Goal: Task Accomplishment & Management: Use online tool/utility

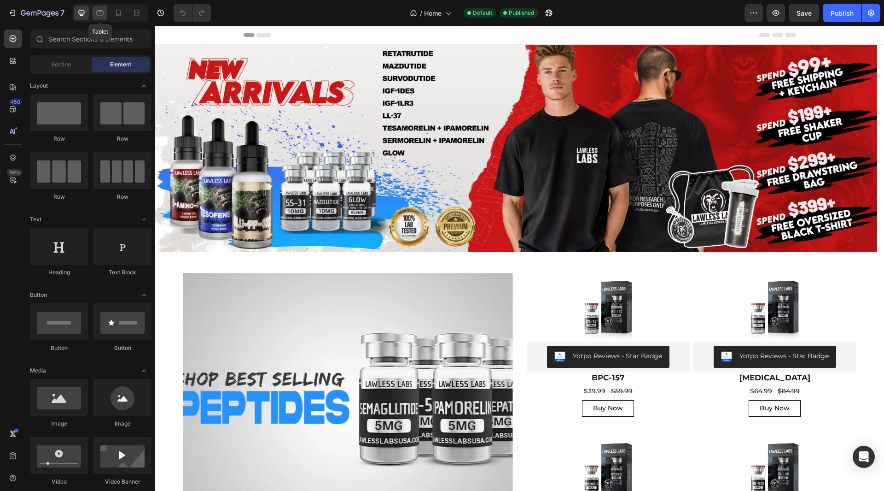
click at [100, 14] on icon at bounding box center [99, 12] width 9 height 9
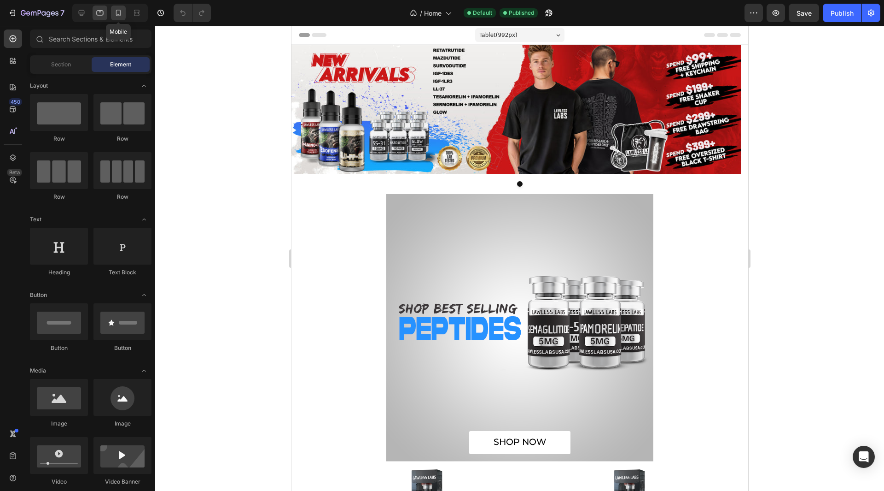
click at [121, 18] on div at bounding box center [118, 13] width 15 height 15
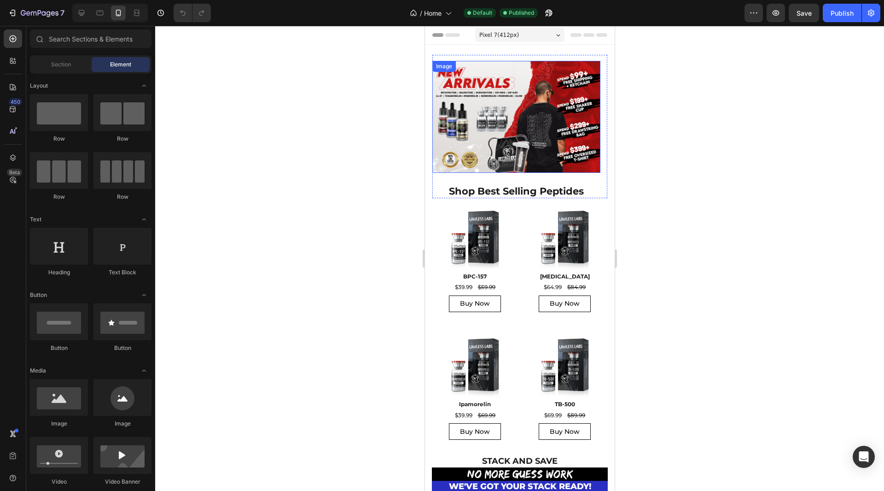
click at [436, 74] on div "Image" at bounding box center [516, 117] width 168 height 112
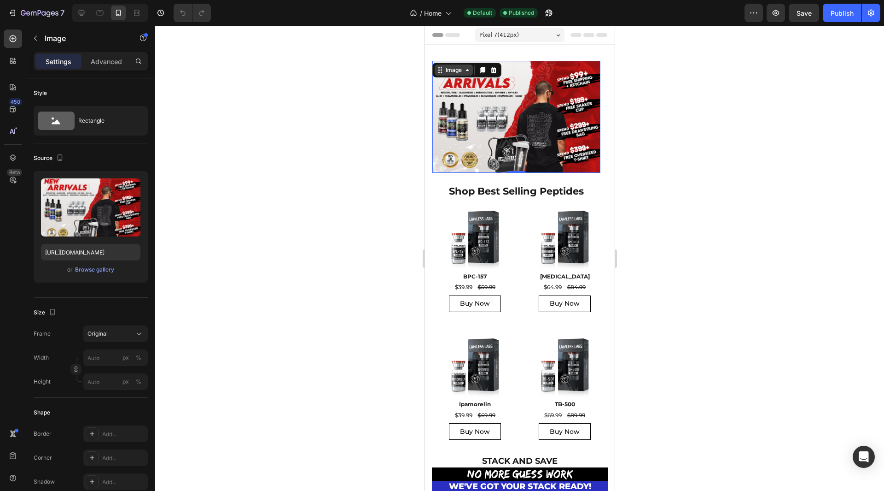
click at [439, 74] on div "Image" at bounding box center [453, 69] width 38 height 11
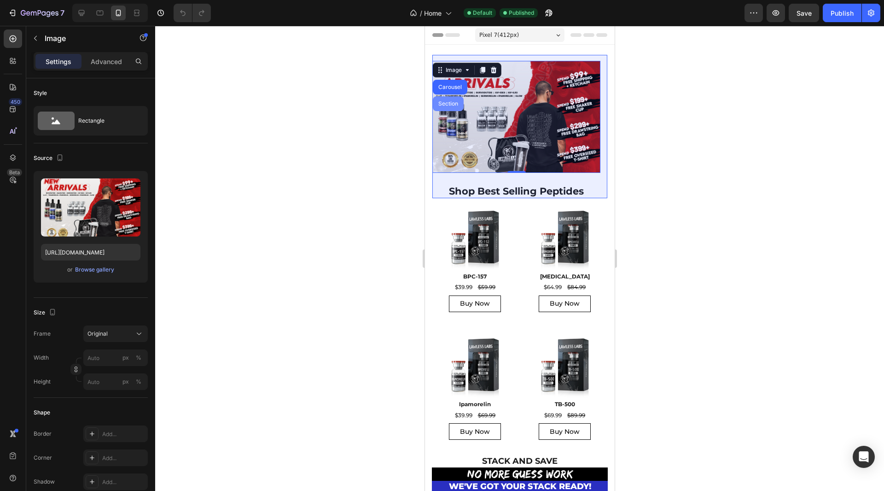
click at [438, 109] on div "Section" at bounding box center [447, 103] width 31 height 15
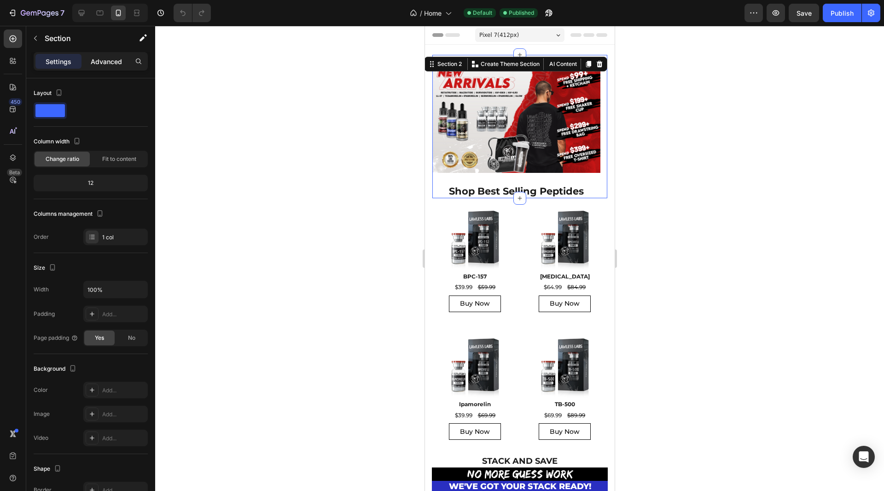
click at [110, 61] on p "Advanced" at bounding box center [106, 62] width 31 height 10
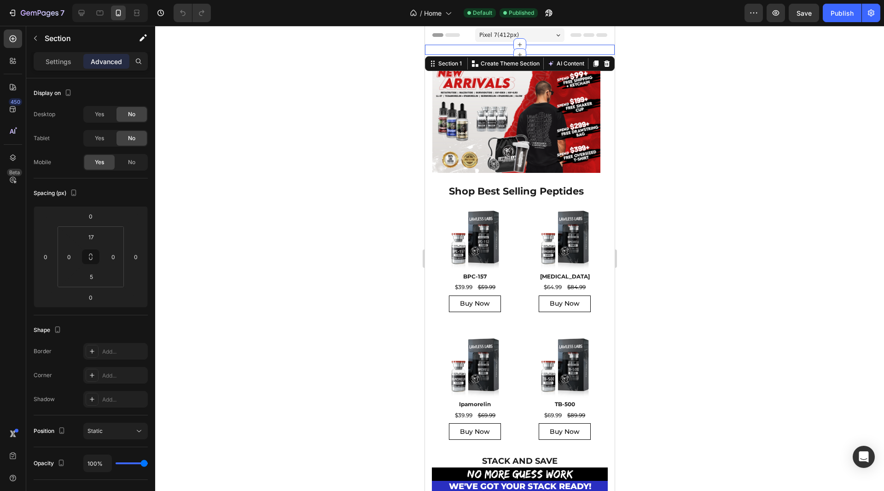
click at [447, 47] on div "End of Month Sale!!! Save 30% | Code: [DATE] Text Block Copy Copy Coupon Code R…" at bounding box center [520, 50] width 190 height 10
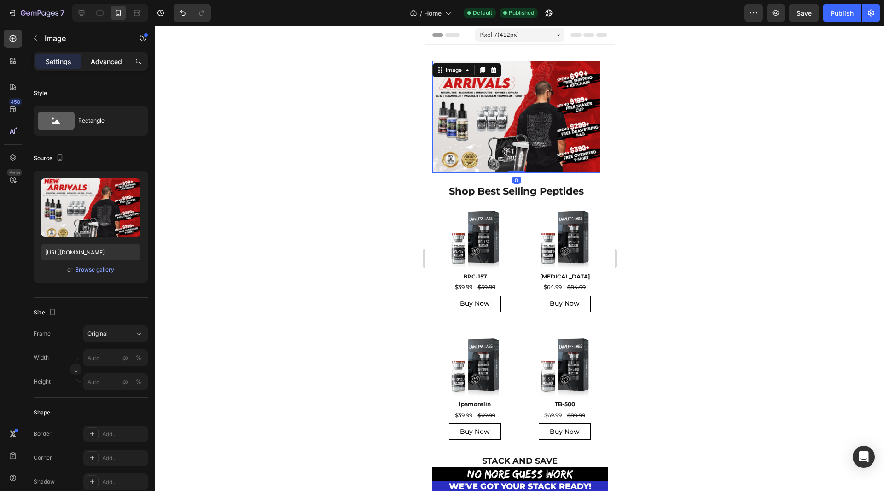
click at [101, 67] on div "Advanced" at bounding box center [106, 61] width 46 height 15
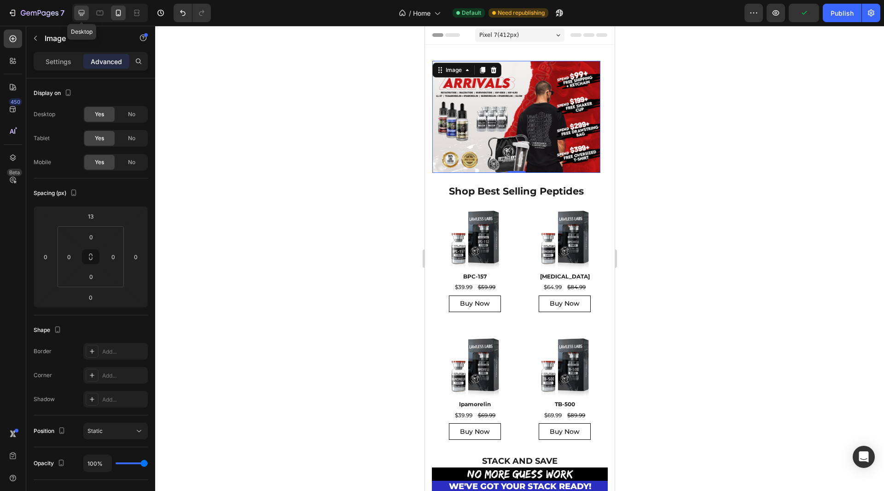
click at [79, 15] on icon at bounding box center [81, 12] width 9 height 9
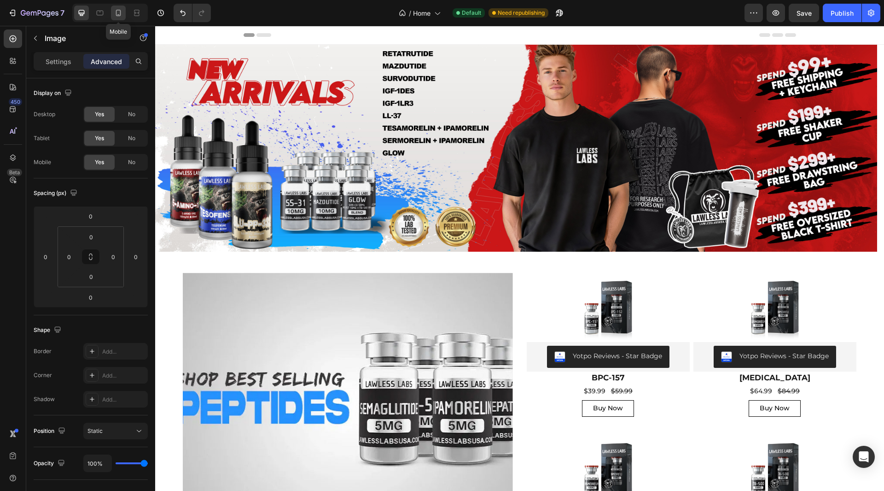
click at [116, 11] on icon at bounding box center [118, 12] width 9 height 9
type input "13"
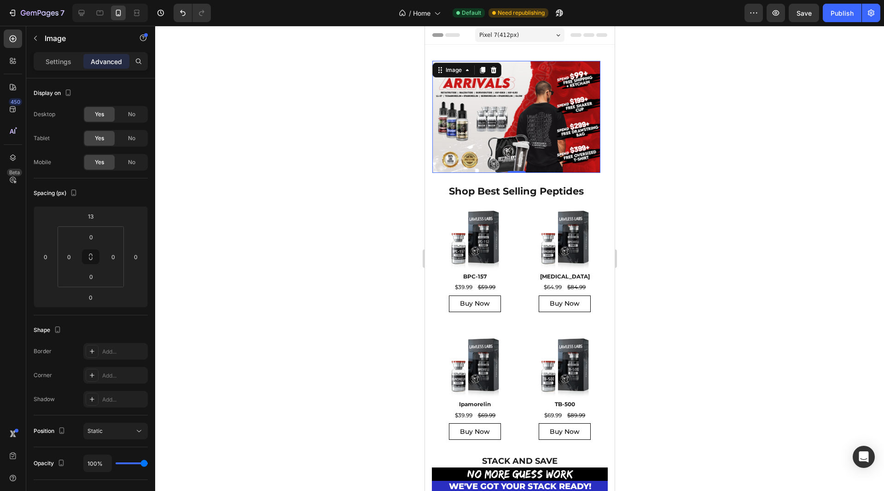
scroll to position [3, 0]
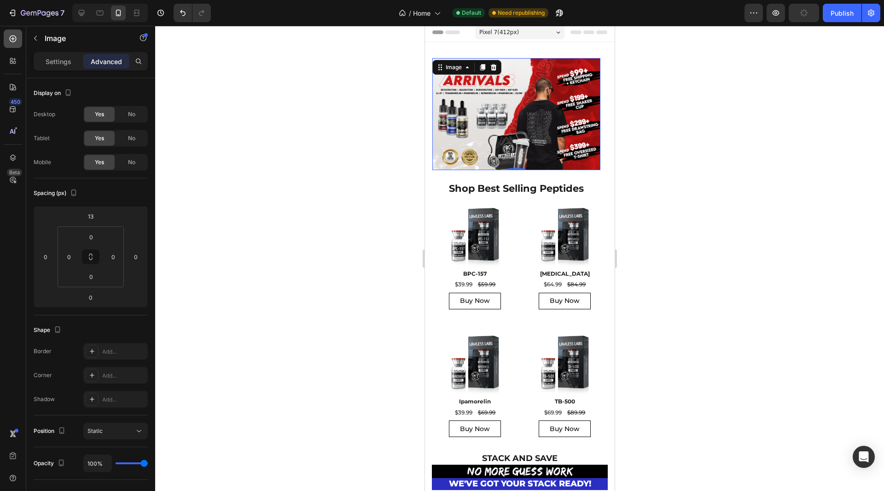
click at [10, 46] on div at bounding box center [13, 38] width 18 height 18
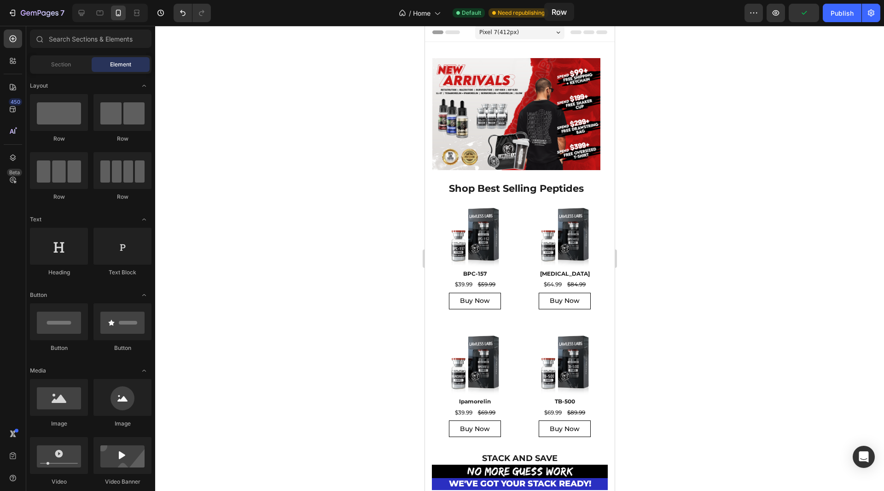
scroll to position [0, 0]
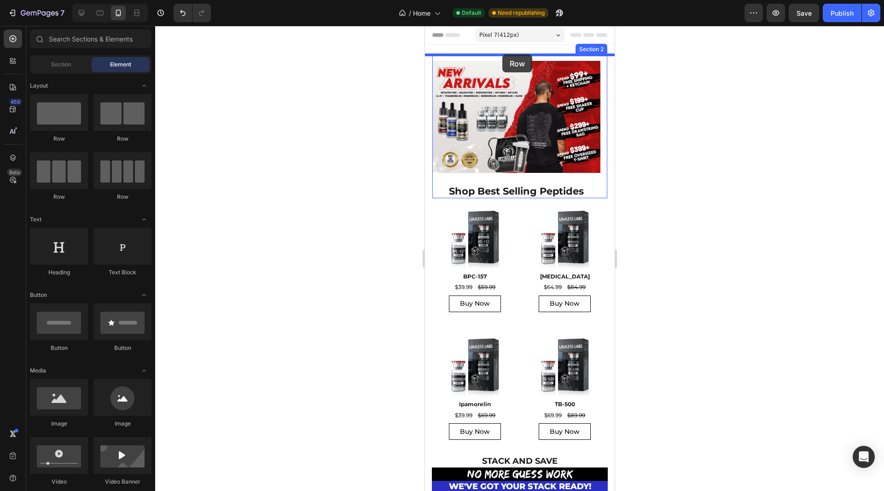
drag, startPoint x: 499, startPoint y: 134, endPoint x: 502, endPoint y: 55, distance: 78.4
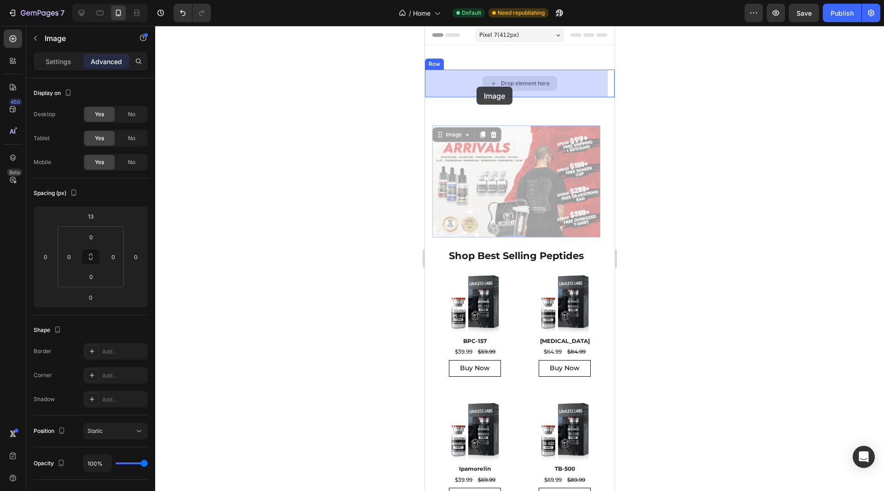
drag, startPoint x: 457, startPoint y: 138, endPoint x: 475, endPoint y: 96, distance: 45.4
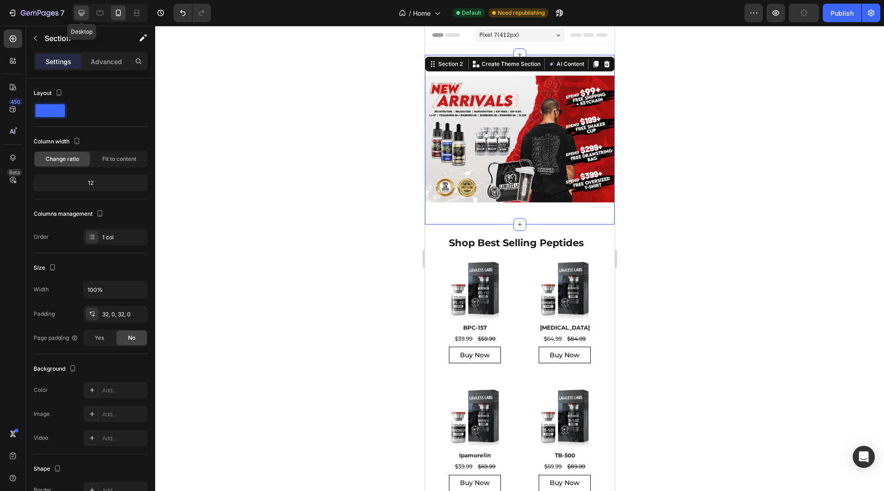
click at [79, 16] on icon at bounding box center [81, 12] width 9 height 9
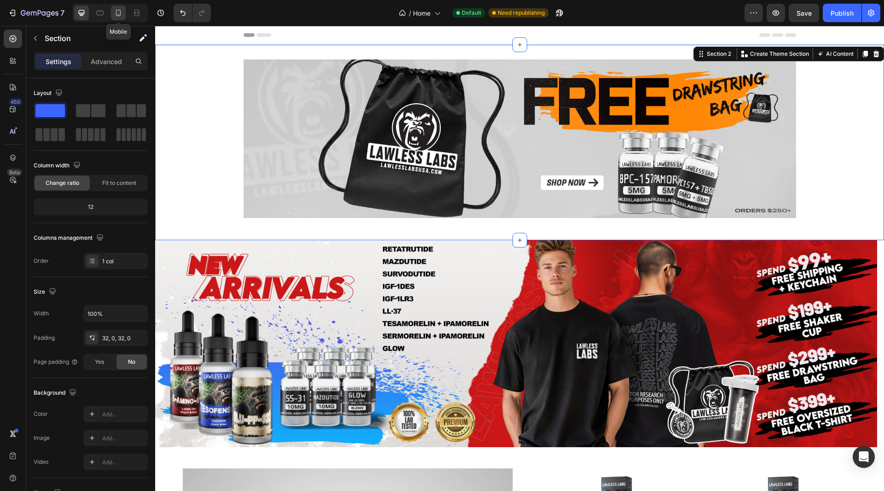
click at [115, 16] on icon at bounding box center [118, 12] width 9 height 9
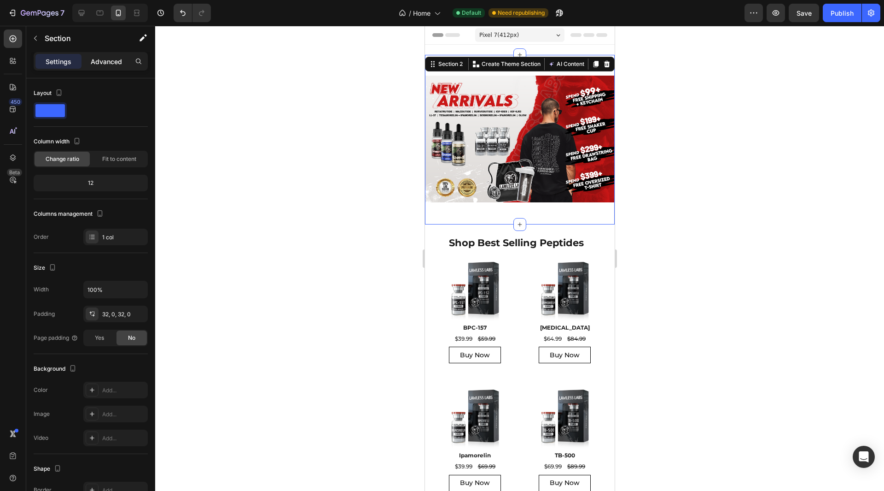
click at [104, 57] on p "Advanced" at bounding box center [106, 62] width 31 height 10
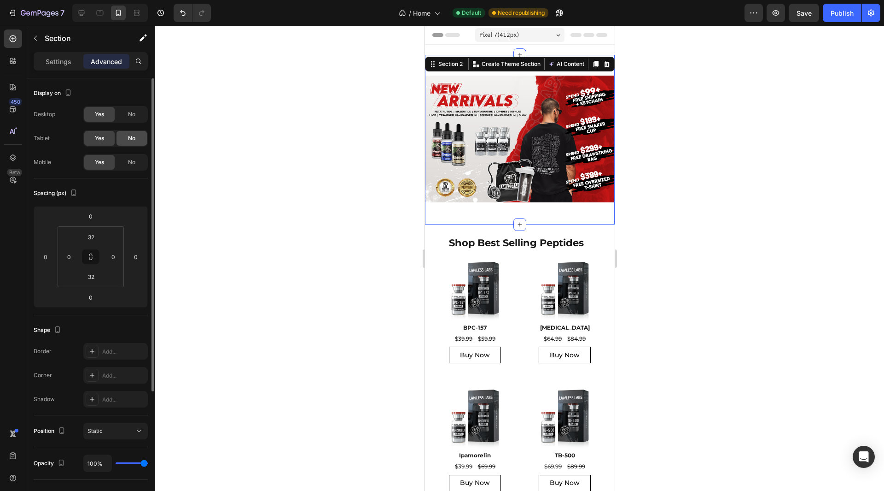
click at [134, 134] on span "No" at bounding box center [131, 138] width 7 height 8
click at [133, 107] on div "No" at bounding box center [132, 114] width 30 height 15
click at [100, 275] on input "32" at bounding box center [91, 276] width 18 height 14
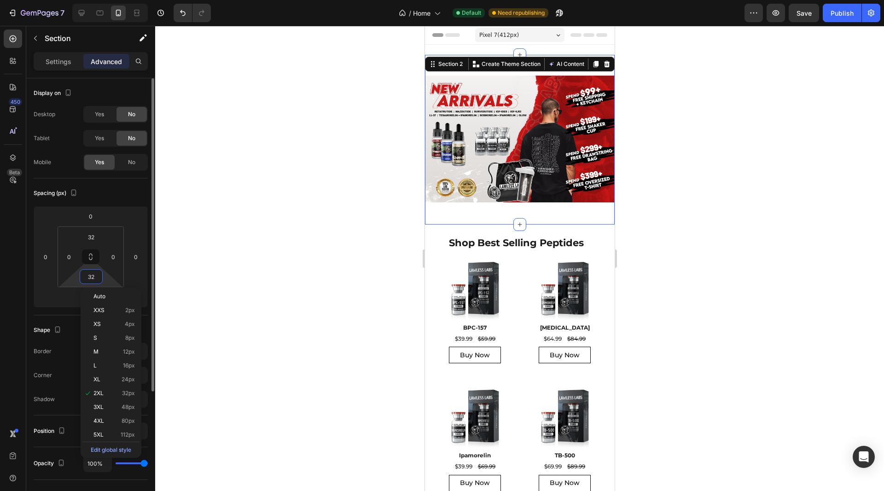
type input "0"
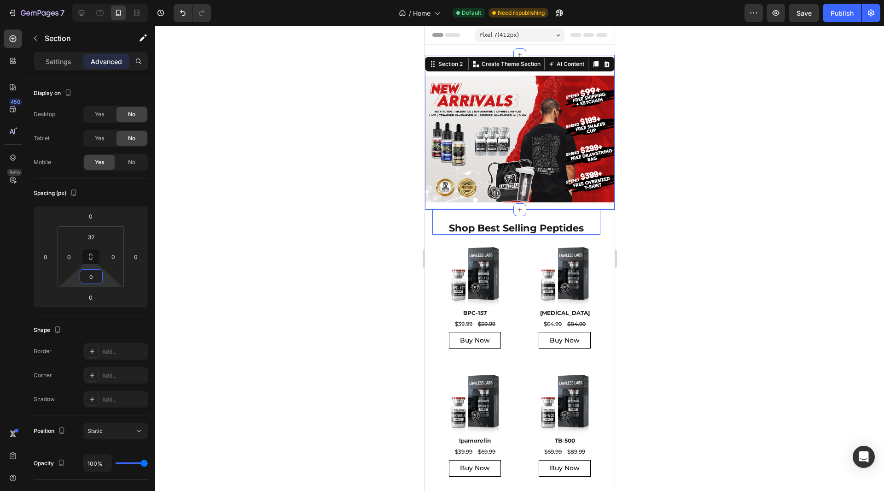
click at [456, 213] on div "Shop Best Selling Peptides Heading" at bounding box center [516, 222] width 168 height 25
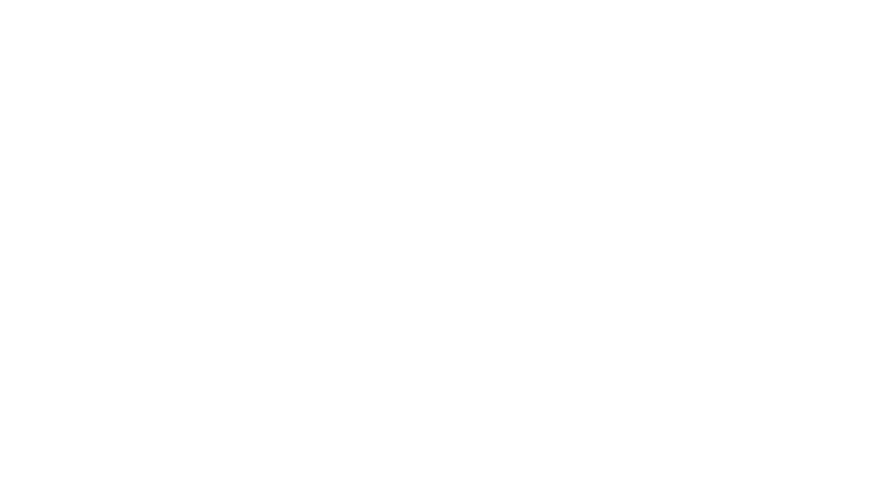
click at [96, 61] on p "Advanced" at bounding box center [106, 62] width 31 height 10
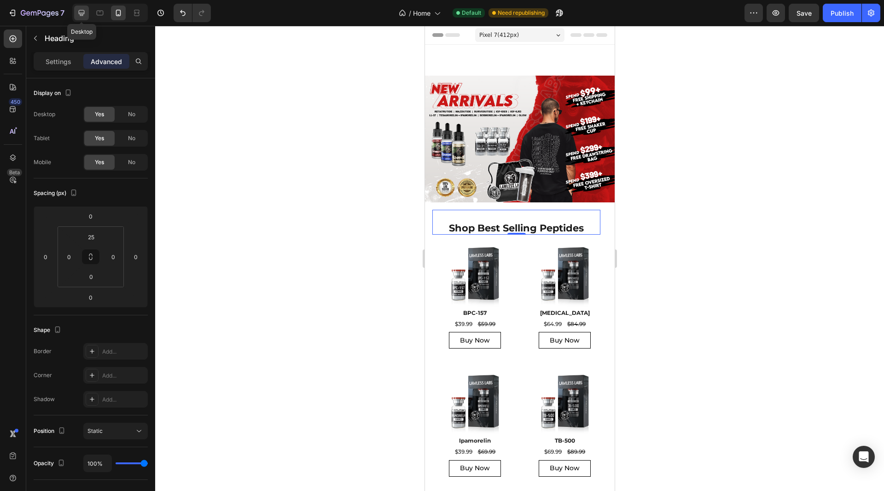
click at [79, 14] on icon at bounding box center [82, 13] width 6 height 6
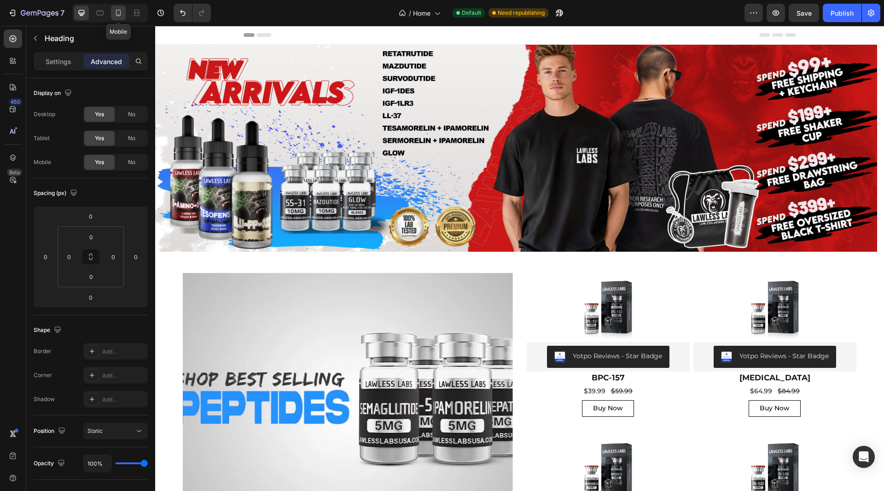
click at [119, 11] on icon at bounding box center [118, 12] width 9 height 9
type input "25"
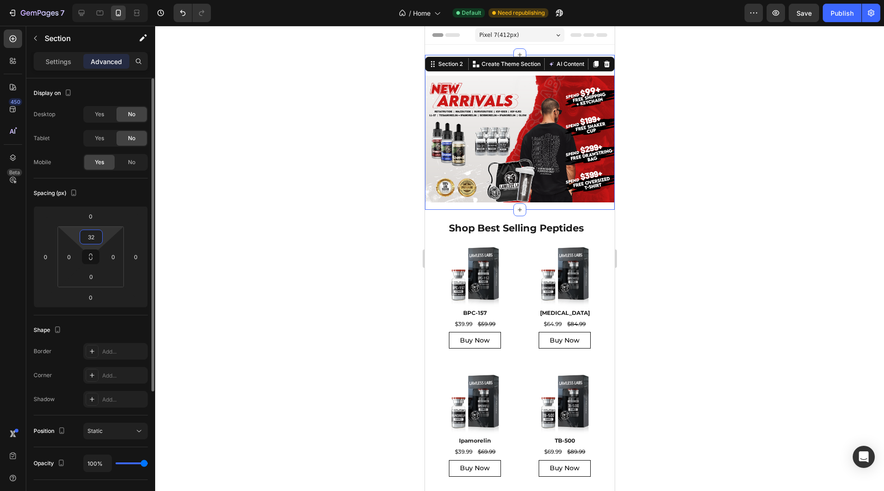
click at [91, 237] on input "32" at bounding box center [91, 237] width 18 height 14
type input "0"
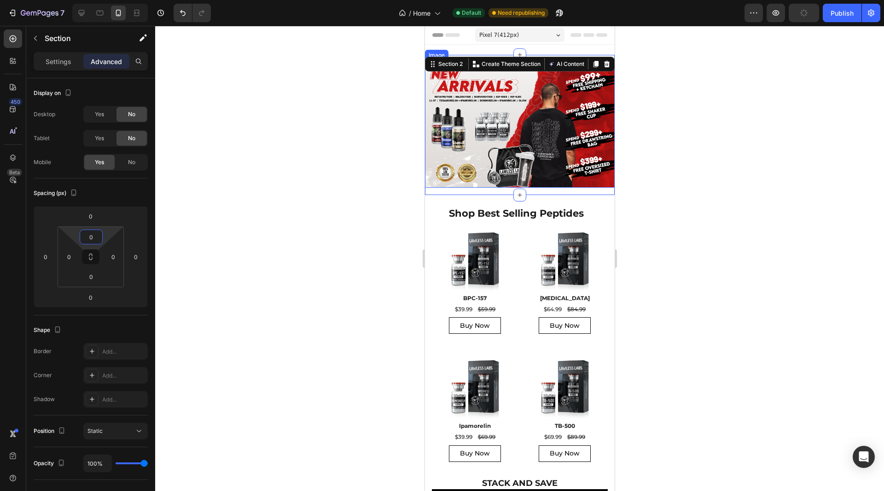
click at [492, 169] on img at bounding box center [520, 124] width 190 height 127
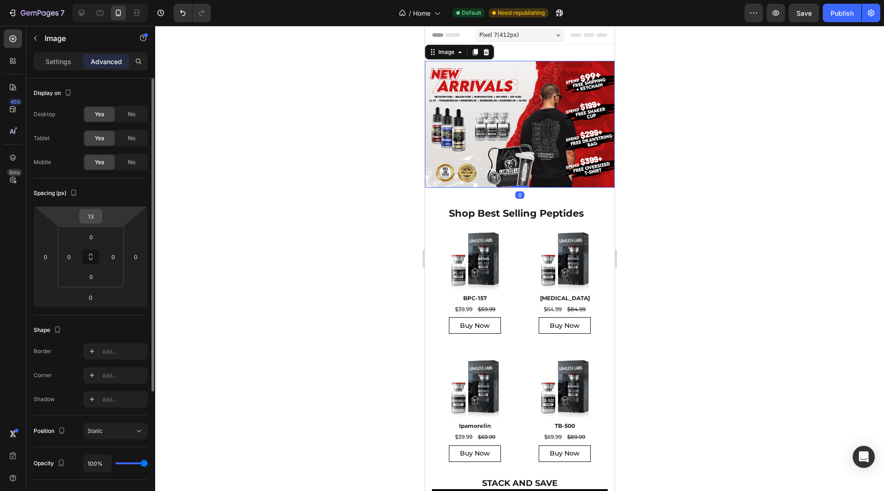
click at [89, 219] on input "13" at bounding box center [91, 216] width 18 height 14
type input "0"
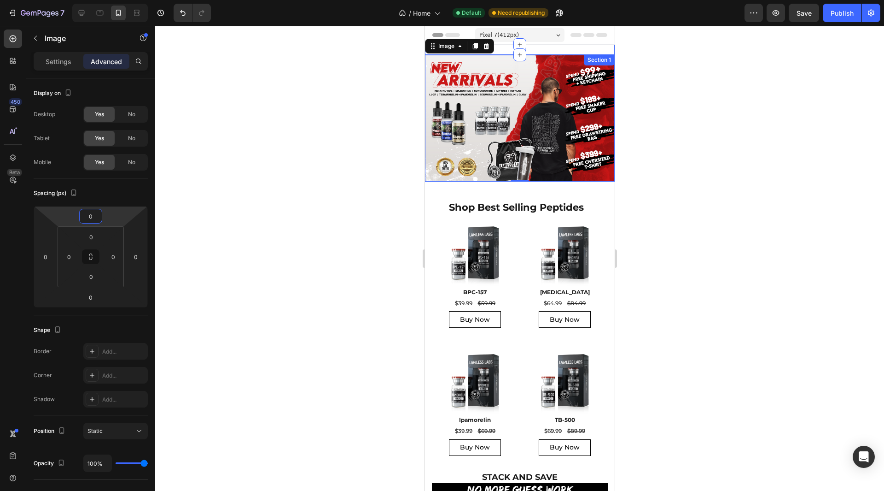
click at [556, 51] on div "End of Month Sale!!! Save 30% | Code: [DATE] Text Block Copy Copy Coupon Code R…" at bounding box center [520, 50] width 190 height 10
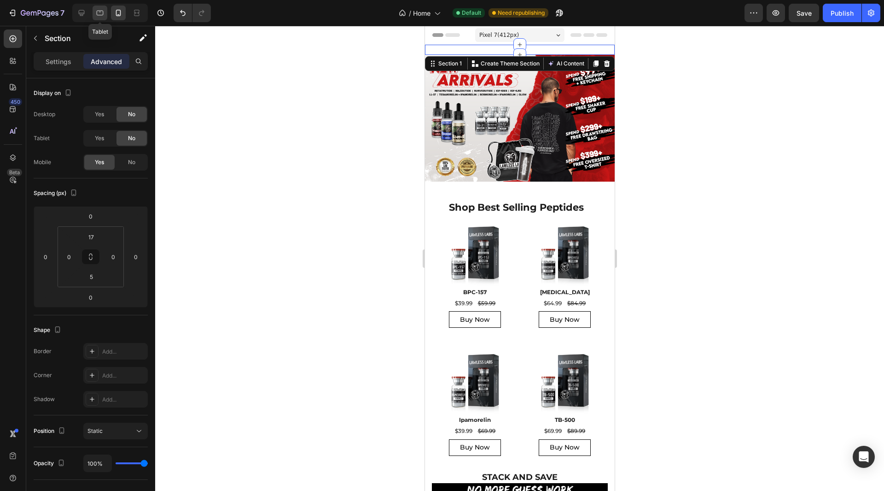
click at [97, 16] on icon at bounding box center [99, 12] width 9 height 9
type input "0"
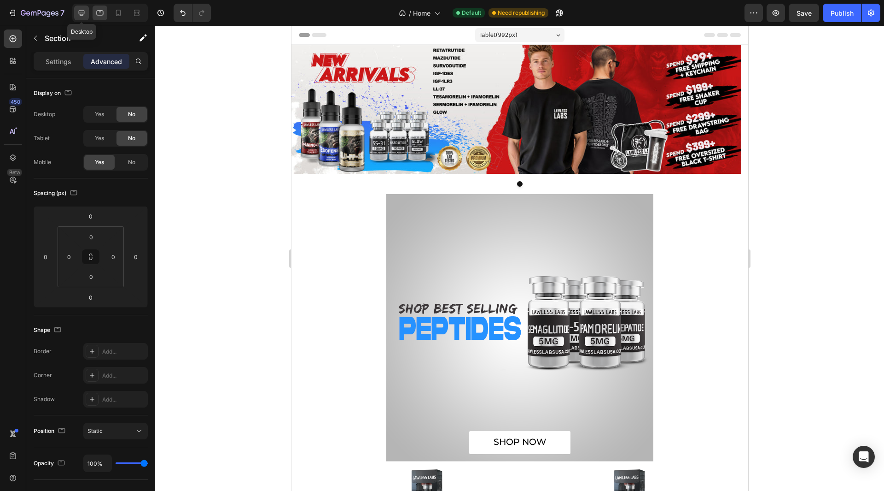
click at [82, 18] on div at bounding box center [81, 13] width 15 height 15
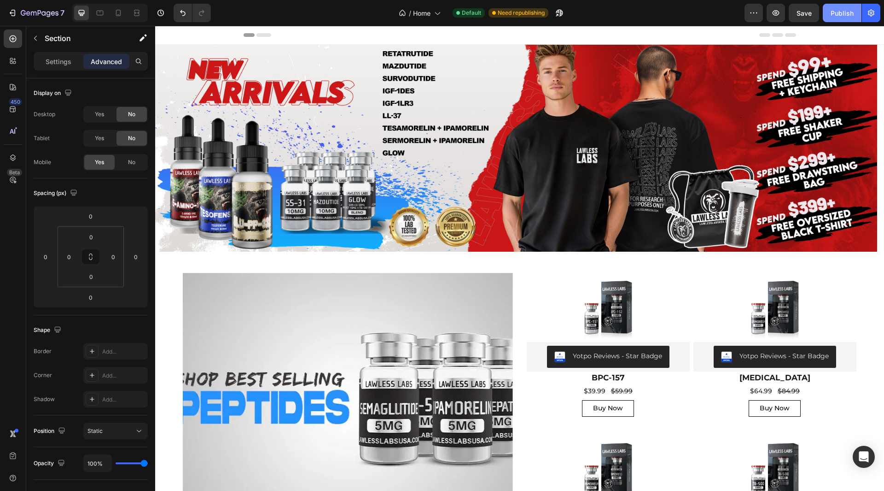
click at [839, 15] on div "Publish" at bounding box center [842, 13] width 23 height 10
click at [123, 12] on icon at bounding box center [118, 12] width 9 height 9
type input "17"
type input "5"
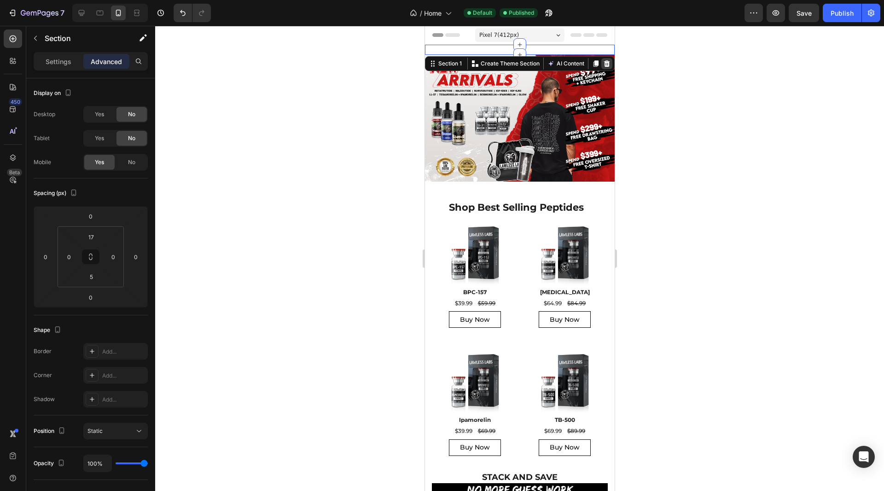
click at [604, 64] on icon at bounding box center [607, 63] width 6 height 6
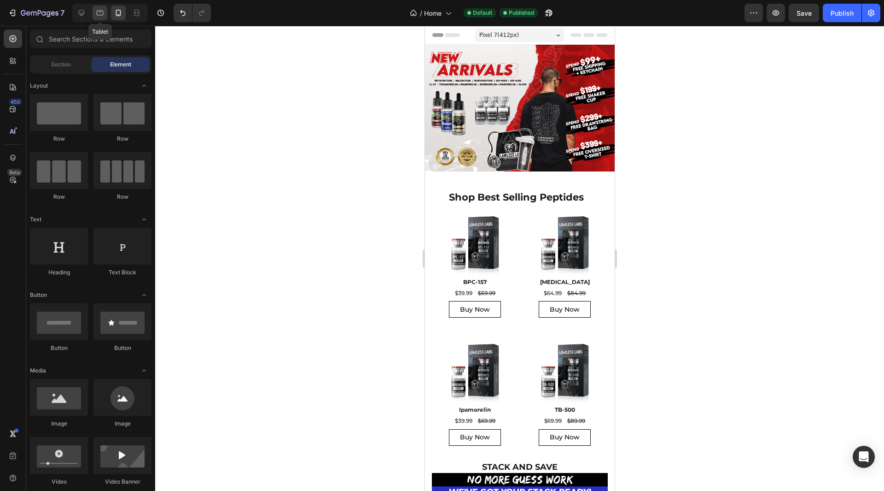
click at [104, 13] on icon at bounding box center [99, 12] width 9 height 9
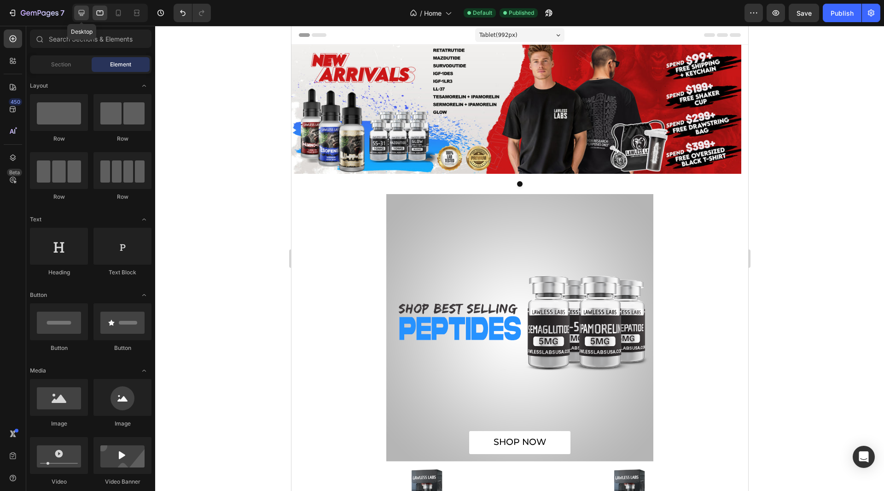
click at [77, 10] on icon at bounding box center [81, 12] width 9 height 9
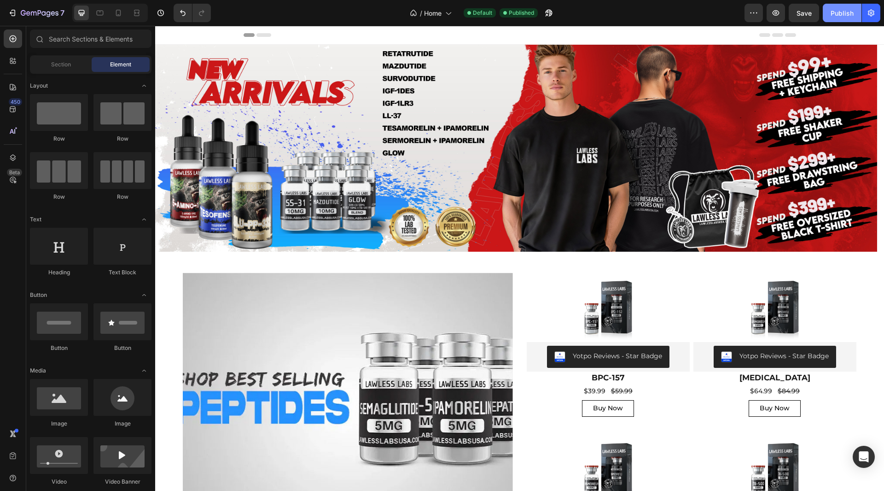
click at [844, 8] on div "Publish" at bounding box center [842, 13] width 23 height 10
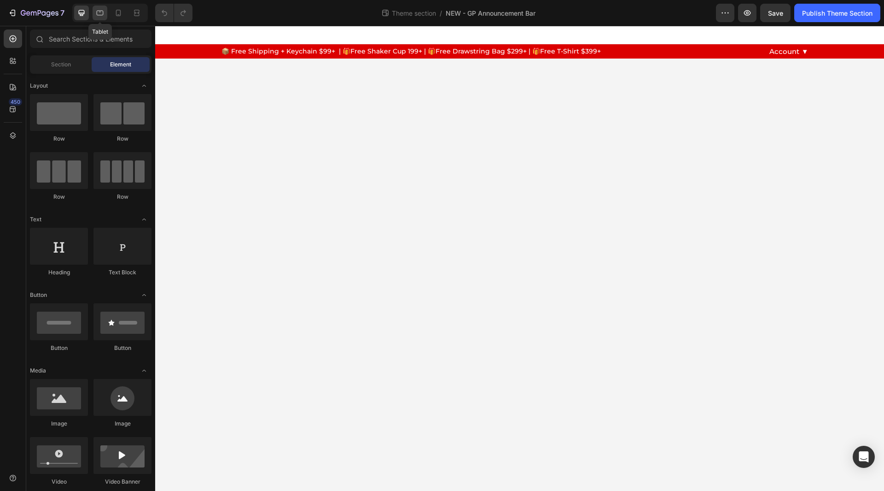
click at [99, 7] on div at bounding box center [100, 13] width 15 height 15
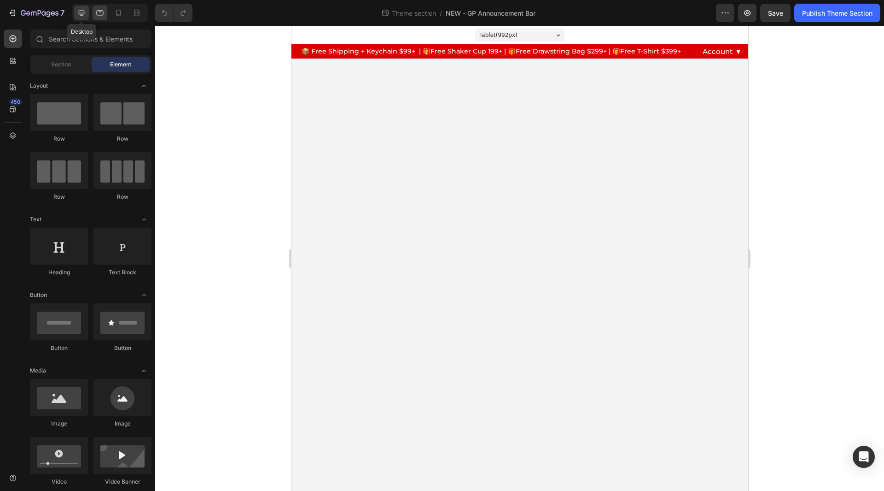
click at [80, 7] on div at bounding box center [81, 13] width 15 height 15
